Goal: Information Seeking & Learning: Find contact information

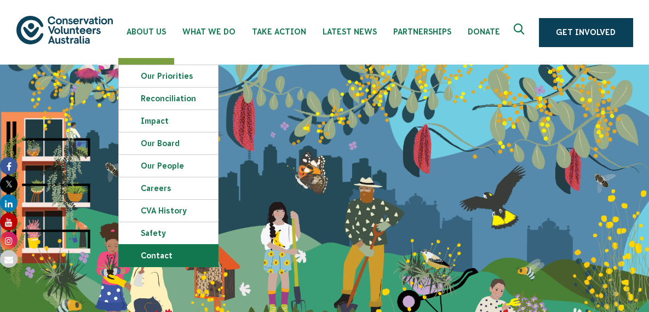
click at [173, 256] on link "Contact" at bounding box center [168, 256] width 99 height 22
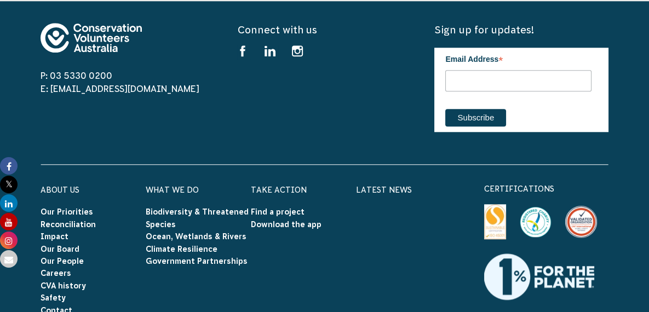
scroll to position [1971, 0]
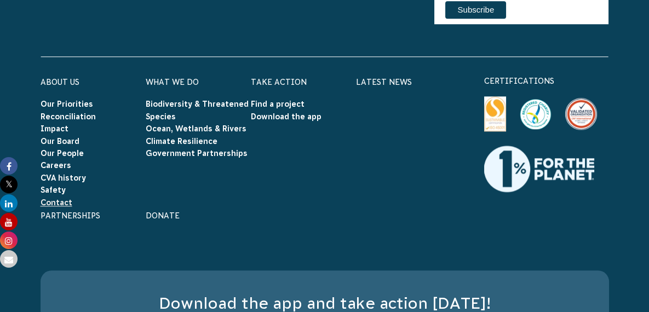
click at [58, 198] on link "Contact" at bounding box center [57, 202] width 32 height 9
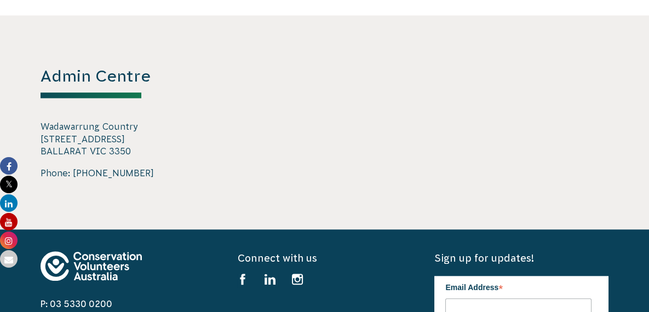
scroll to position [1924, 0]
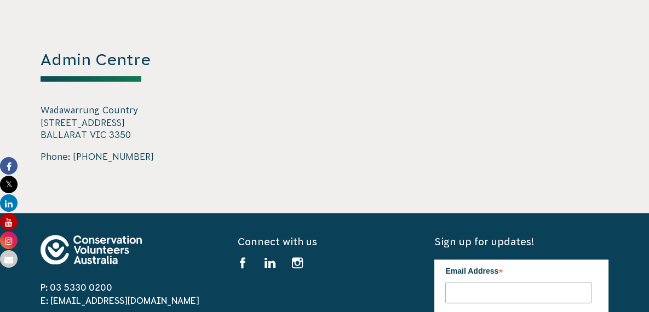
drag, startPoint x: 141, startPoint y: 146, endPoint x: 70, endPoint y: 150, distance: 70.7
click at [70, 150] on span "Phone: [PHONE_NUMBER]" at bounding box center [128, 156] width 174 height 13
drag, startPoint x: 70, startPoint y: 150, endPoint x: 153, endPoint y: 153, distance: 82.7
click at [153, 153] on div "Admin Centre Wadawarrung Country [STREET_ADDRESS] Phone: [PHONE_NUMBER]" at bounding box center [324, 106] width 591 height 214
click at [138, 150] on span "Phone: [PHONE_NUMBER]" at bounding box center [128, 156] width 174 height 13
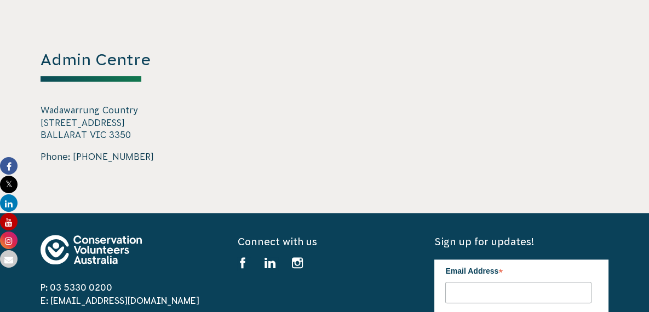
drag, startPoint x: 145, startPoint y: 144, endPoint x: 73, endPoint y: 145, distance: 72.3
click at [73, 150] on span "Phone: [PHONE_NUMBER]" at bounding box center [128, 156] width 174 height 13
copy link "03 5330 0200"
